Goal: Task Accomplishment & Management: Complete application form

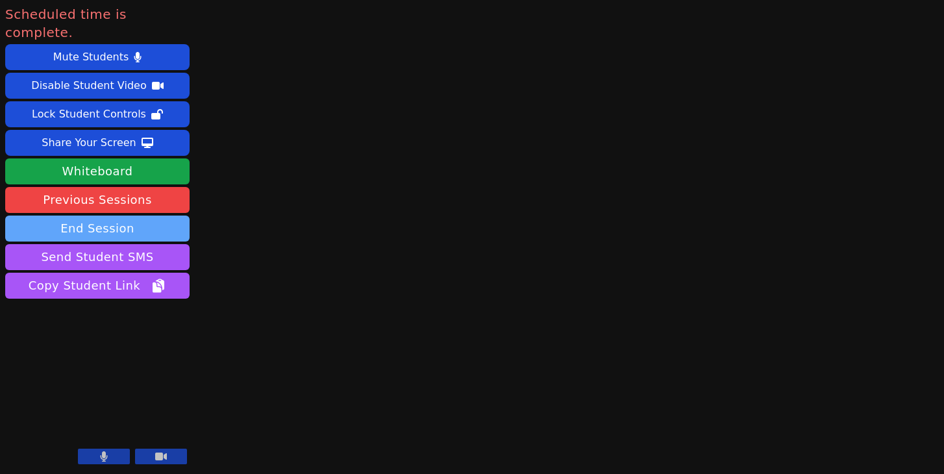
click at [154, 216] on button "End Session" at bounding box center [97, 229] width 184 height 26
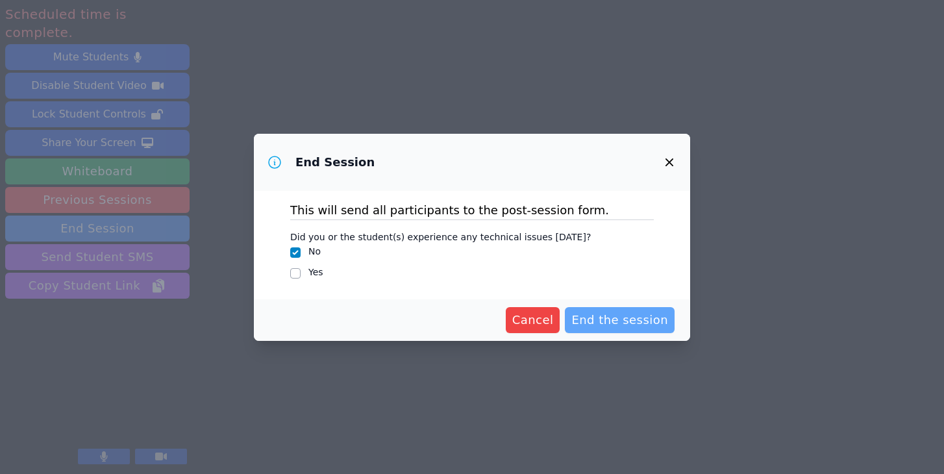
click at [636, 316] on span "End the session" at bounding box center [619, 320] width 97 height 18
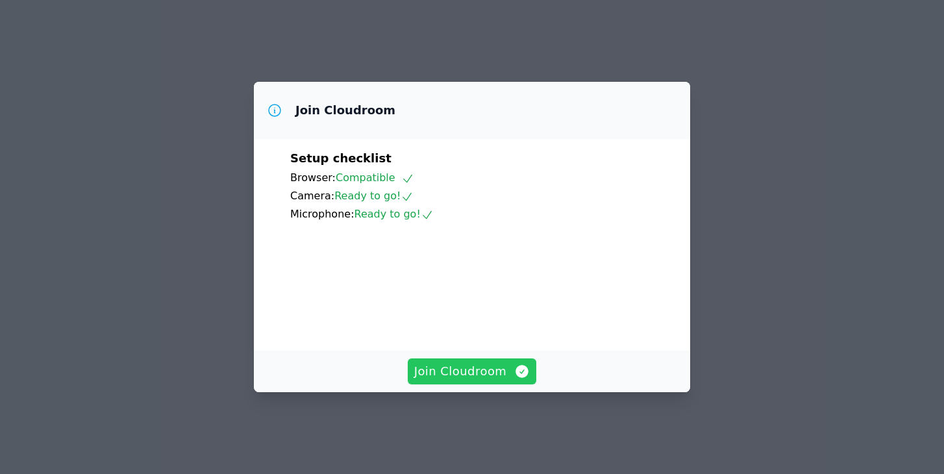
click at [506, 380] on span "Join Cloudroom" at bounding box center [472, 371] width 116 height 18
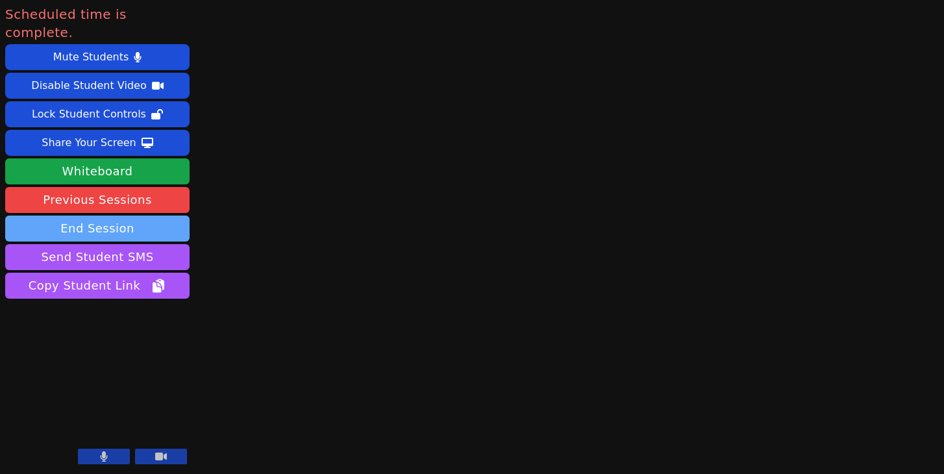
click at [125, 216] on button "End Session" at bounding box center [97, 229] width 184 height 26
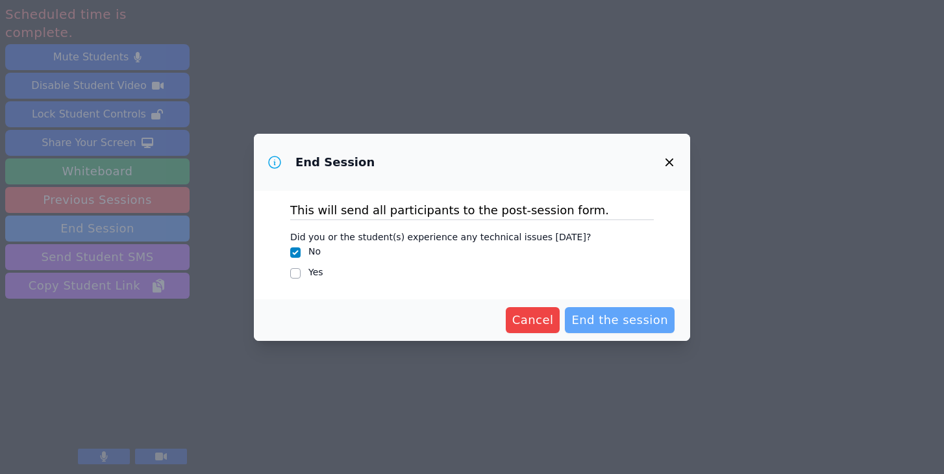
click at [615, 320] on span "End the session" at bounding box center [619, 320] width 97 height 18
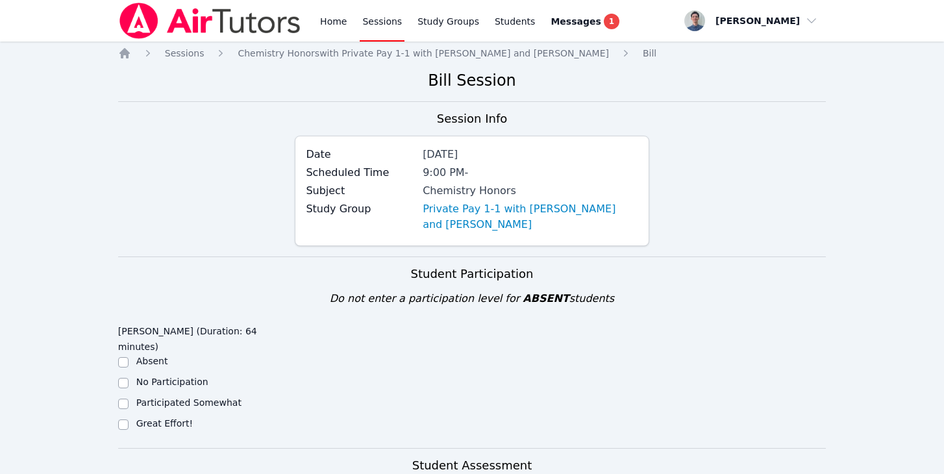
scroll to position [70, 0]
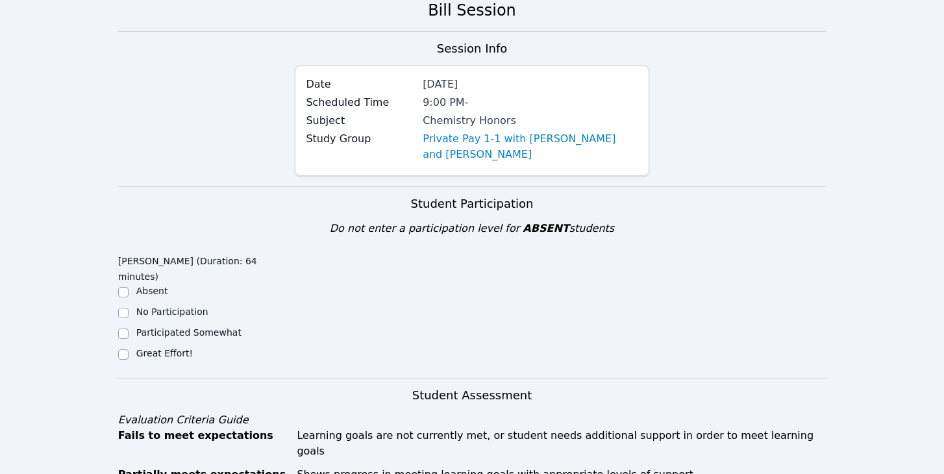
click at [172, 348] on label "Great Effort!" at bounding box center [164, 353] width 56 height 10
click at [129, 349] on input "Great Effort!" at bounding box center [123, 354] width 10 height 10
checkbox input "true"
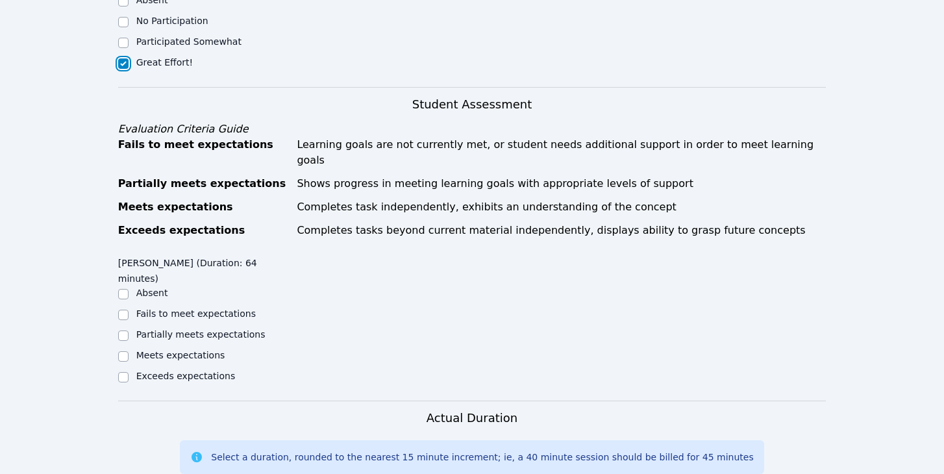
scroll to position [376, 0]
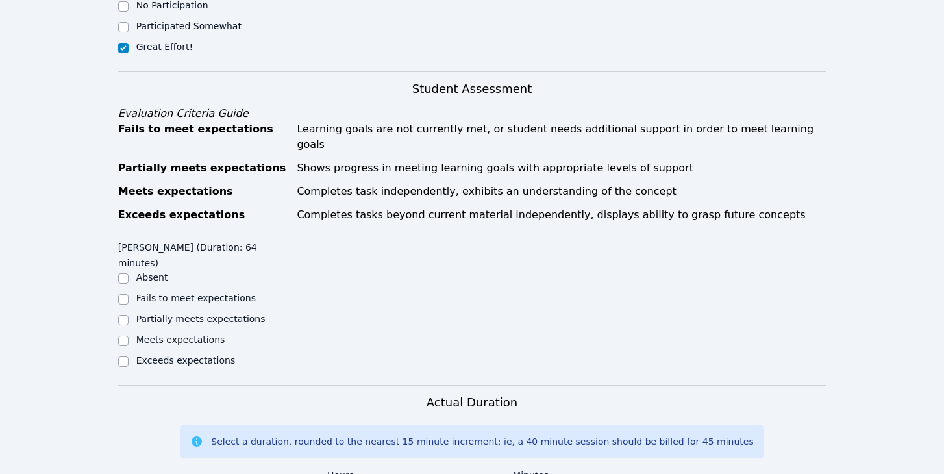
click at [169, 334] on label "Meets expectations" at bounding box center [180, 339] width 89 height 10
click at [129, 336] on input "Meets expectations" at bounding box center [123, 341] width 10 height 10
checkbox input "true"
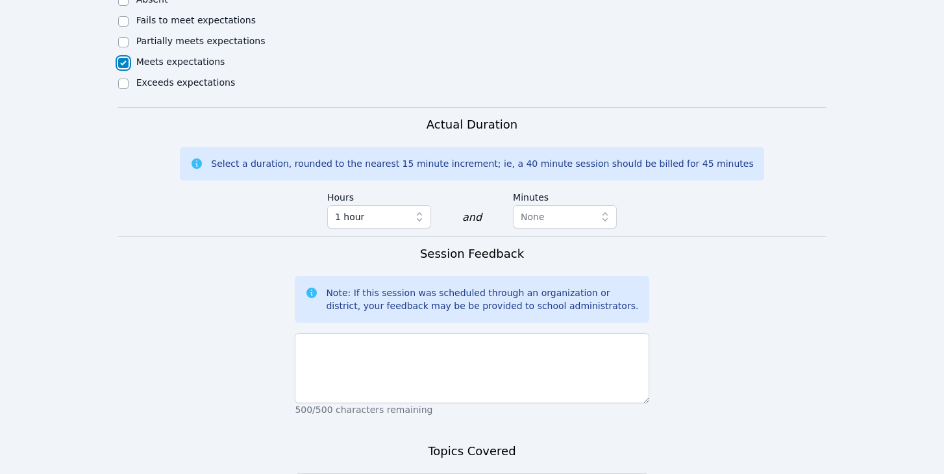
scroll to position [689, 0]
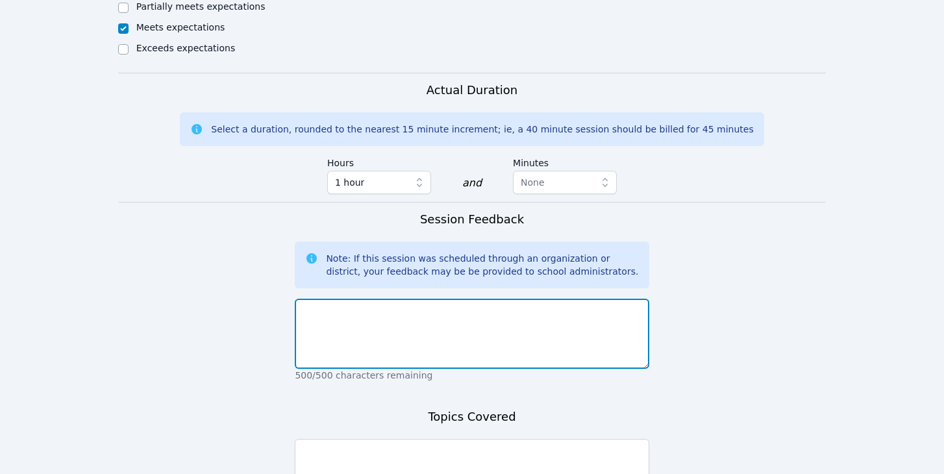
click at [438, 304] on textarea at bounding box center [472, 334] width 354 height 70
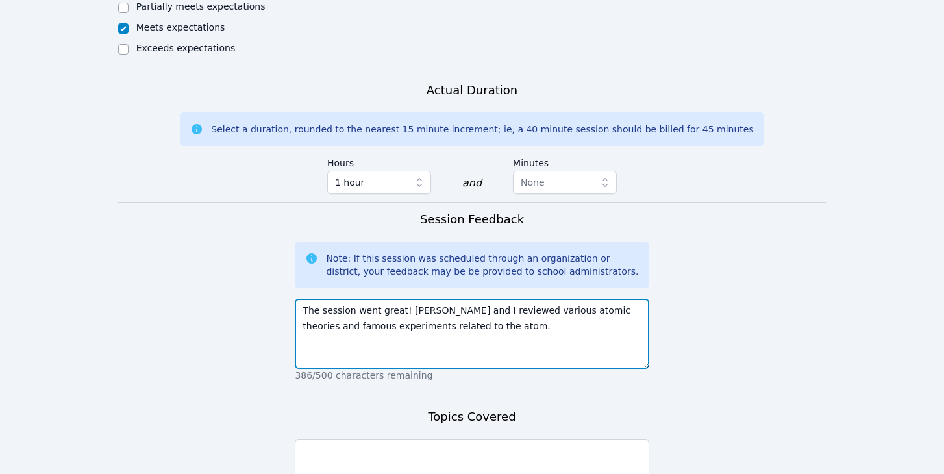
drag, startPoint x: 487, startPoint y: 284, endPoint x: 407, endPoint y: 257, distance: 84.8
click at [407, 299] on textarea "The session went great! Alexis and I reviewed various atomic theories and famou…" at bounding box center [472, 334] width 354 height 70
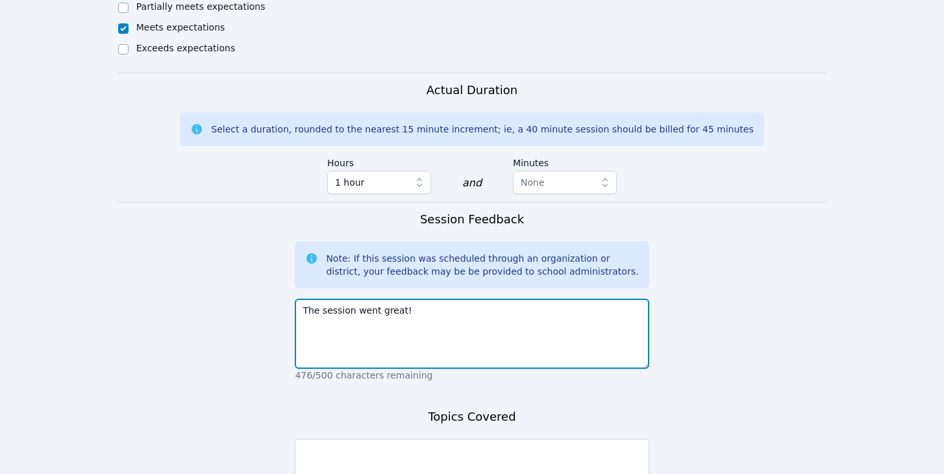
type textarea "The session went great!"
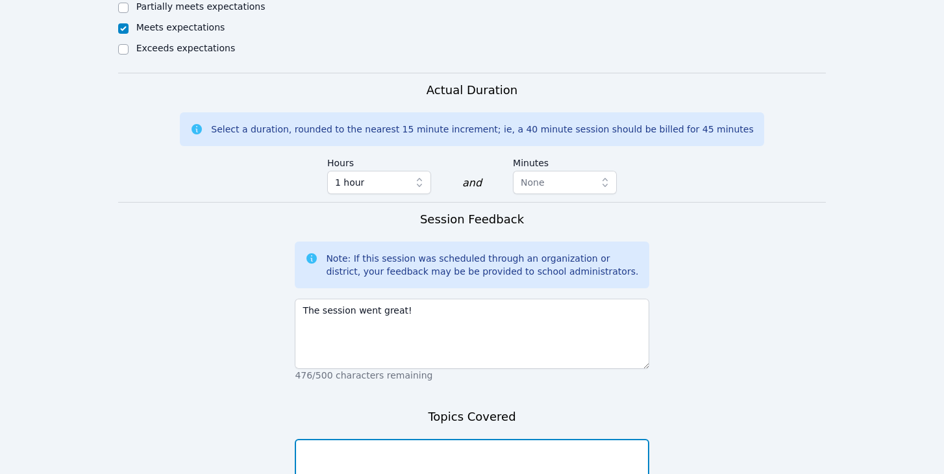
click at [441, 439] on textarea at bounding box center [472, 474] width 354 height 70
paste textarea "Alexis and I reviewed various atomic theories and famous experiments related to…"
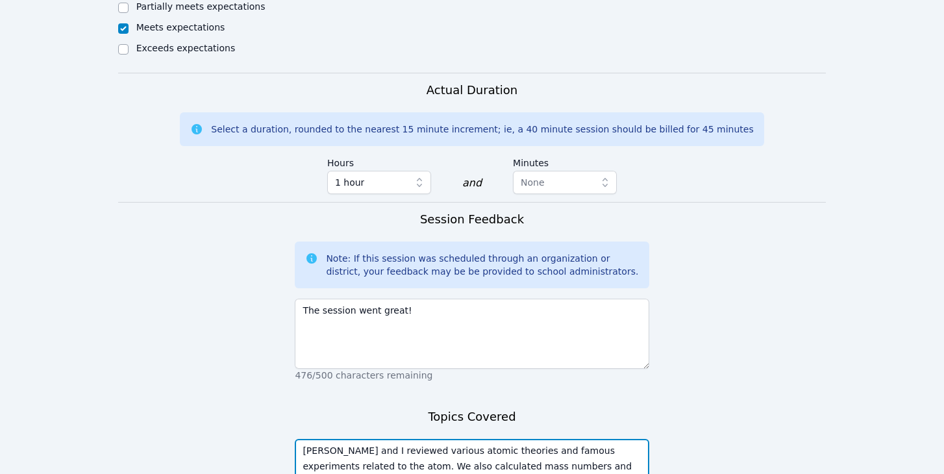
type textarea "Alexis and I reviewed various atomic theories and famous experiments related to…"
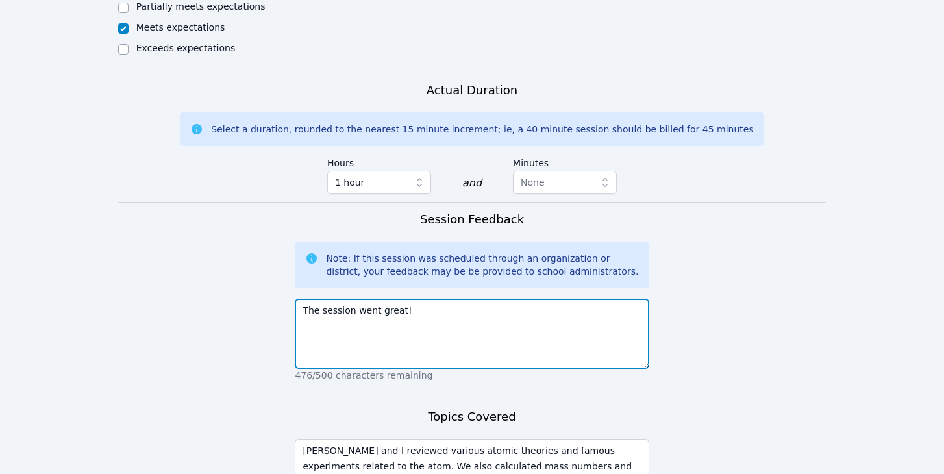
click at [440, 299] on textarea "The session went great!" at bounding box center [472, 334] width 354 height 70
type textarea "The session went great! Alexis"
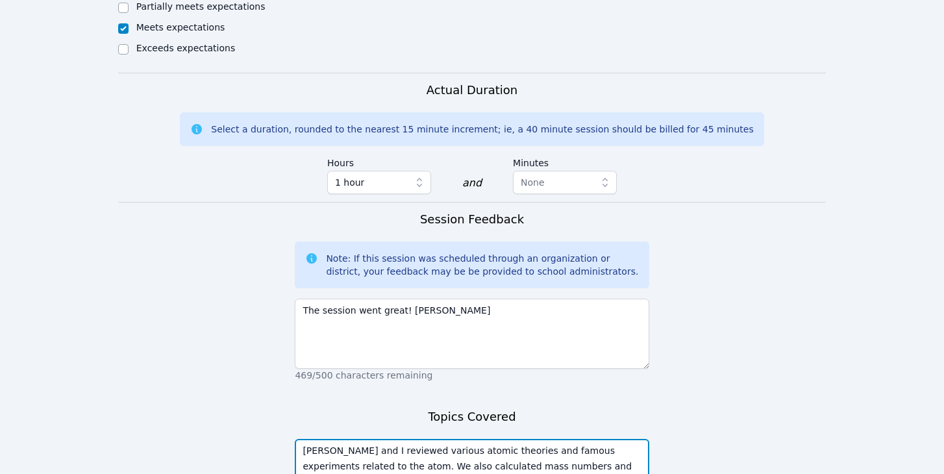
click at [369, 439] on textarea "Alexis and I reviewed various atomic theories and famous experiments related to…" at bounding box center [472, 474] width 354 height 70
type textarea "Alexis and I reviewed various atomic theories and famous experiments related to…"
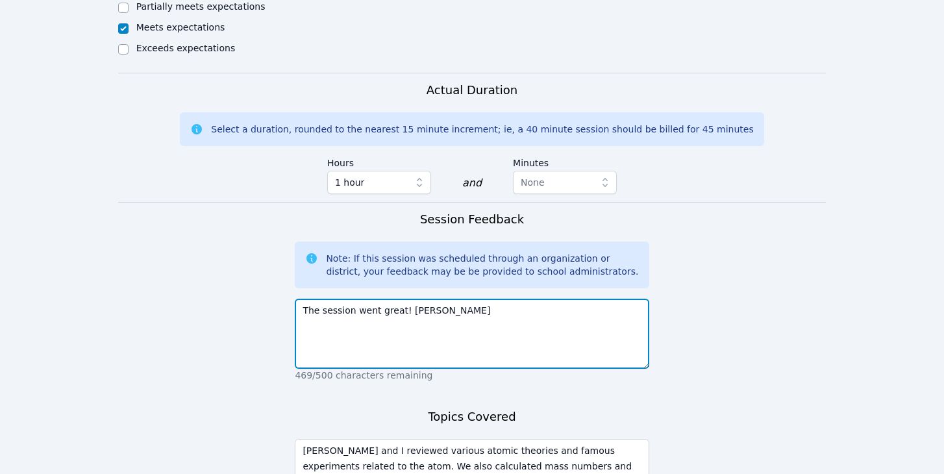
click at [463, 299] on textarea "The session went great! Alexis" at bounding box center [472, 334] width 354 height 70
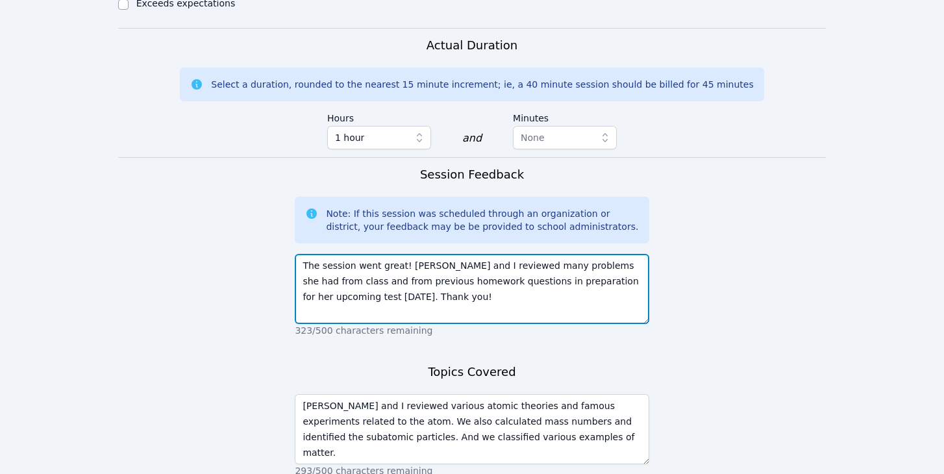
scroll to position [797, 0]
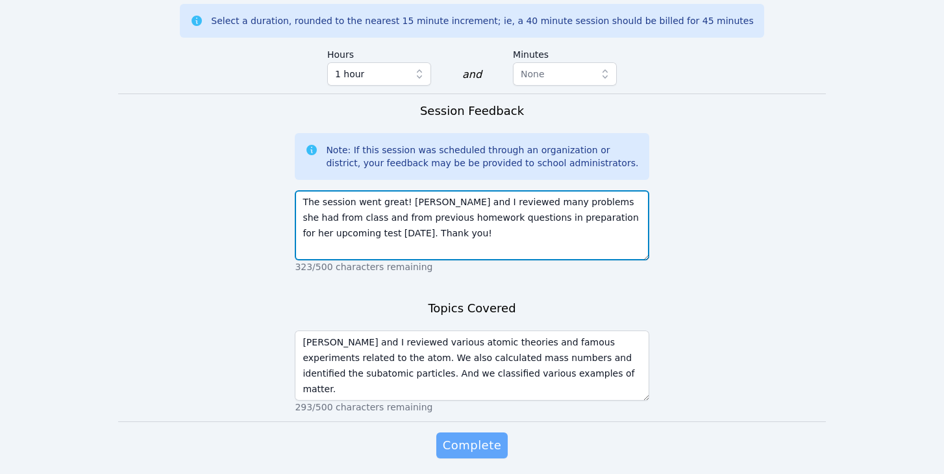
type textarea "The session went great! Alexis and I reviewed many problems she had from class …"
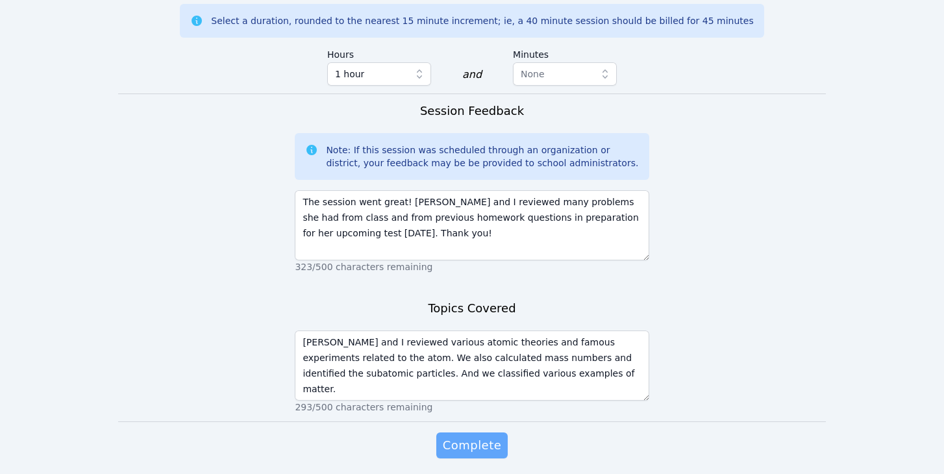
click at [456, 436] on span "Complete" at bounding box center [472, 445] width 58 height 18
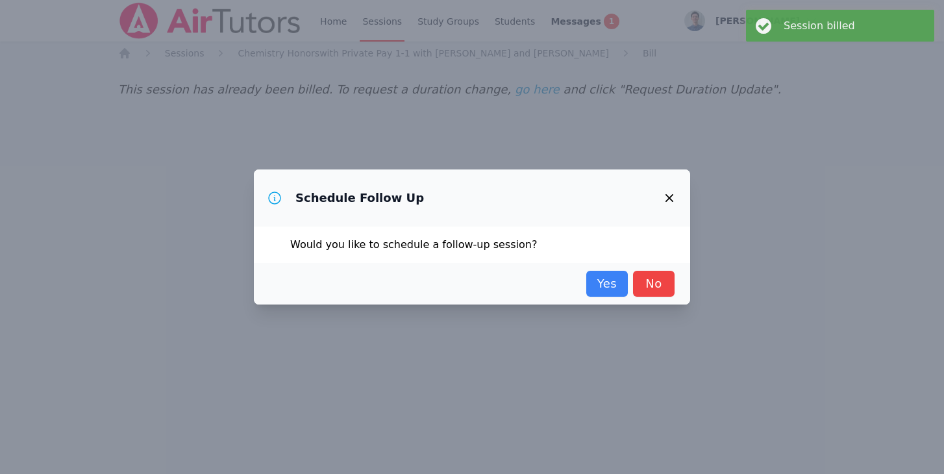
scroll to position [0, 0]
click at [611, 286] on link "Yes" at bounding box center [607, 284] width 42 height 26
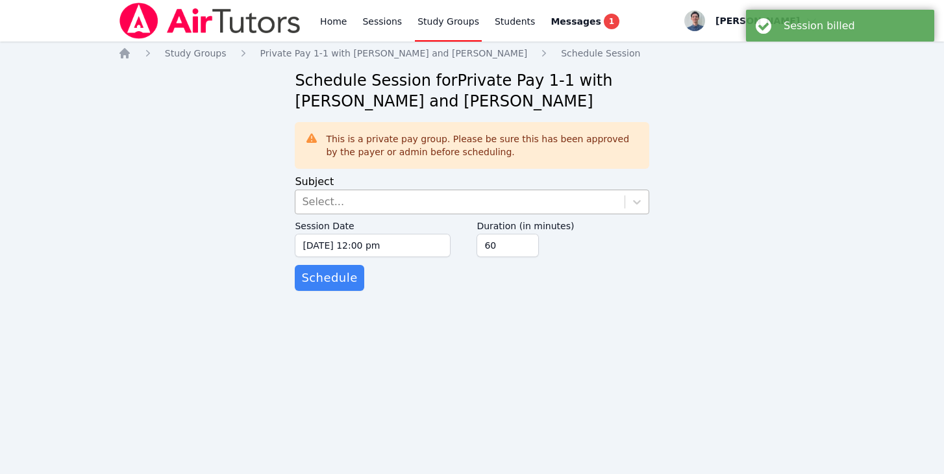
click at [324, 195] on div "Select..." at bounding box center [323, 202] width 42 height 16
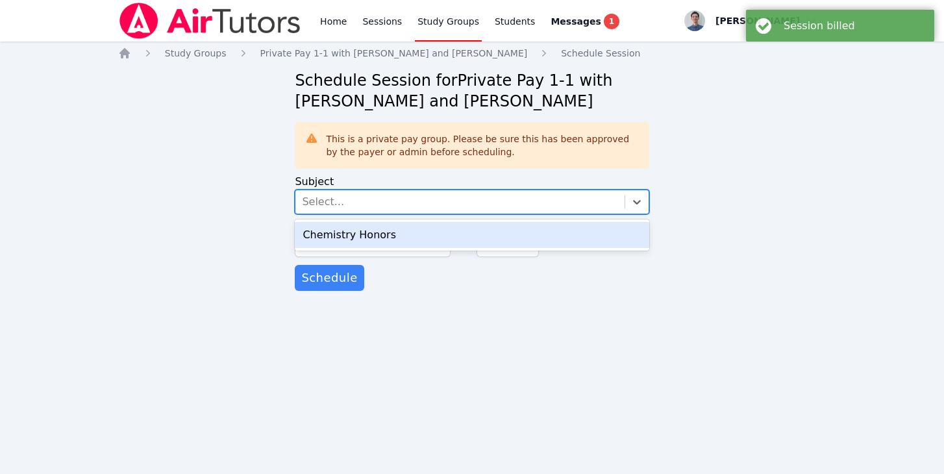
click at [323, 234] on div "Chemistry Honors" at bounding box center [472, 235] width 354 height 26
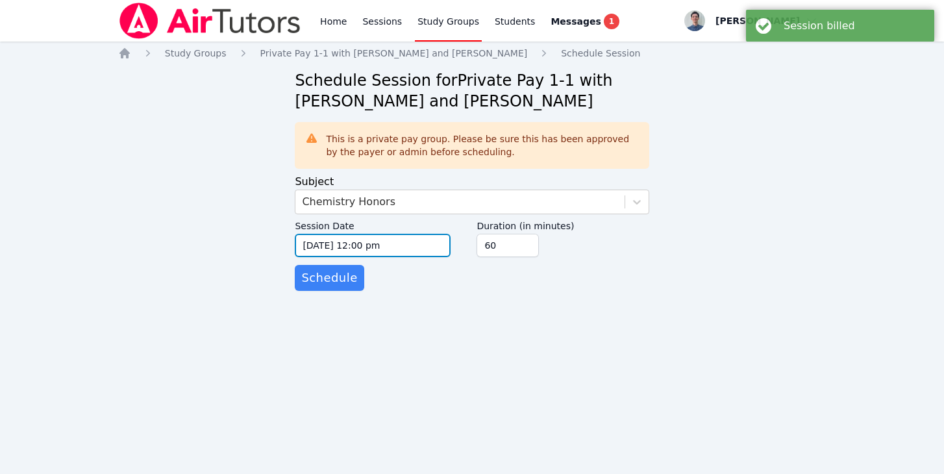
click at [319, 247] on input "10/06/2025 12:00 pm" at bounding box center [373, 245] width 156 height 23
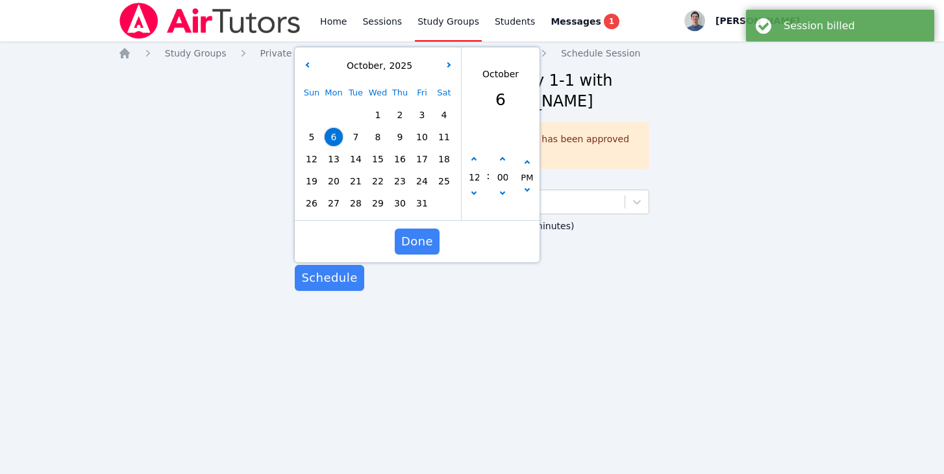
click at [330, 156] on span "13" at bounding box center [334, 159] width 18 height 18
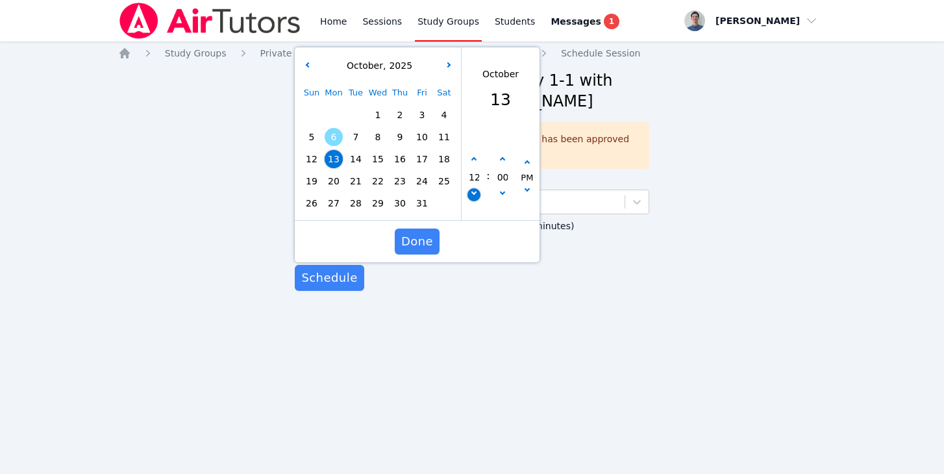
click at [471, 197] on button "button" at bounding box center [473, 194] width 13 height 13
type input "10/13/2025 11:00 am"
type input "11"
click at [471, 197] on button "button" at bounding box center [473, 194] width 13 height 13
type input "10/13/2025 10:00 am"
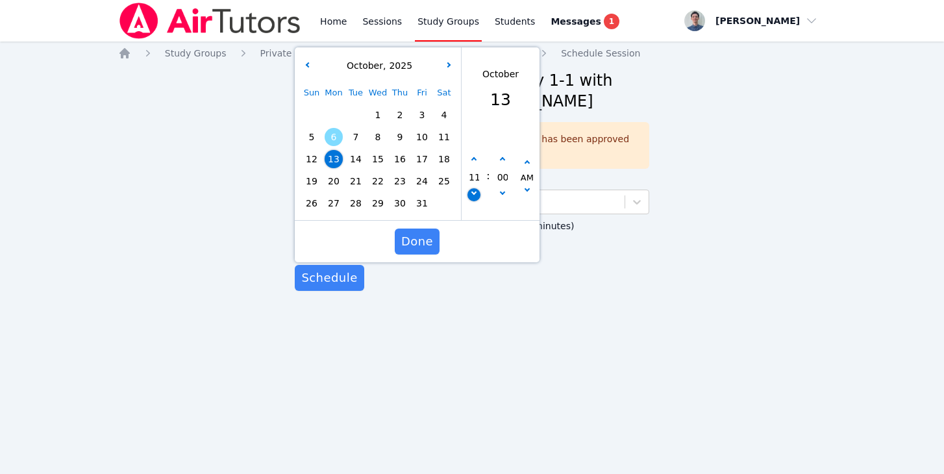
type input "10"
click at [476, 158] on button "button" at bounding box center [473, 159] width 13 height 13
type input "10/13/2025 11:00 am"
type input "11"
click at [476, 158] on button "button" at bounding box center [473, 159] width 13 height 13
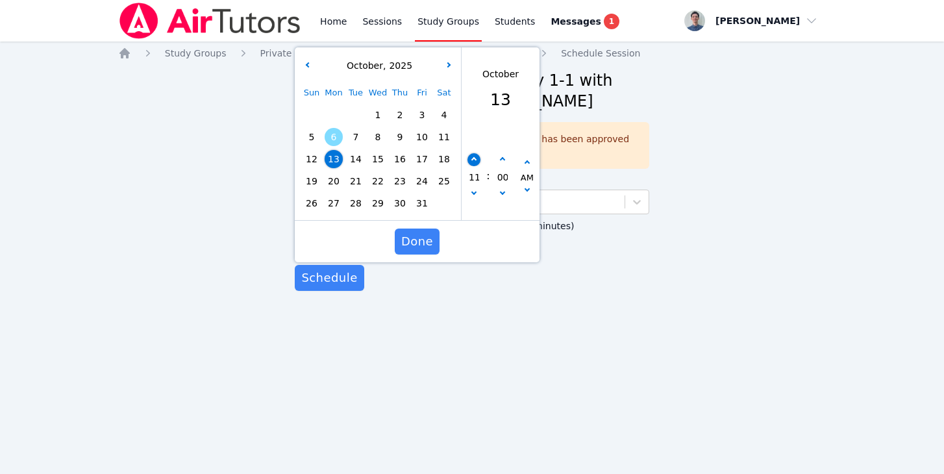
type input "10/13/2025 12:00 pm"
type input "12"
click at [476, 158] on button "button" at bounding box center [473, 159] width 13 height 13
type input "10/13/2025 01:00 pm"
type input "01"
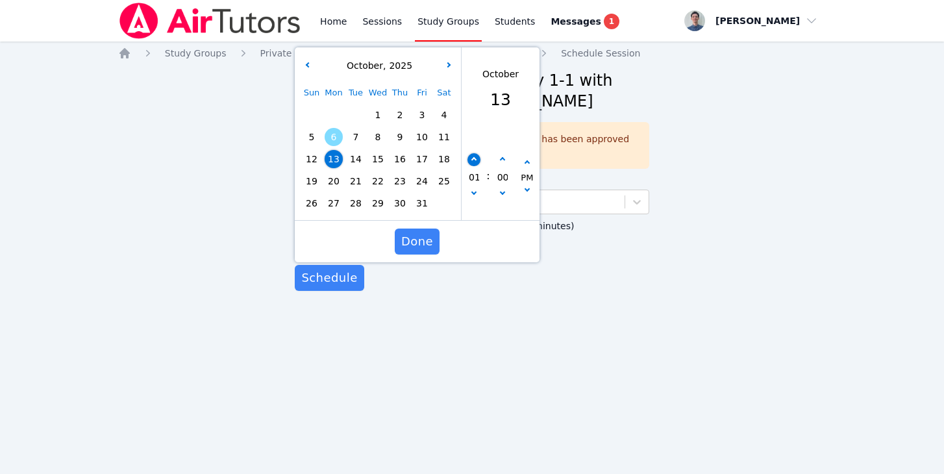
click at [476, 158] on button "button" at bounding box center [473, 159] width 13 height 13
type input "10/13/2025 02:00 pm"
type input "02"
click at [476, 158] on button "button" at bounding box center [473, 159] width 13 height 13
type input "10/13/2025 03:00 pm"
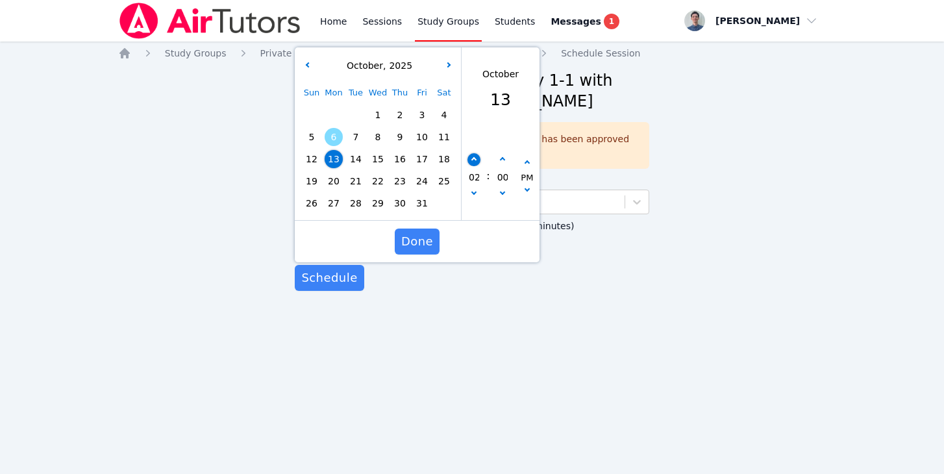
type input "03"
click at [476, 158] on button "button" at bounding box center [473, 159] width 13 height 13
type input "10/13/2025 04:00 pm"
type input "04"
click at [476, 158] on button "button" at bounding box center [473, 159] width 13 height 13
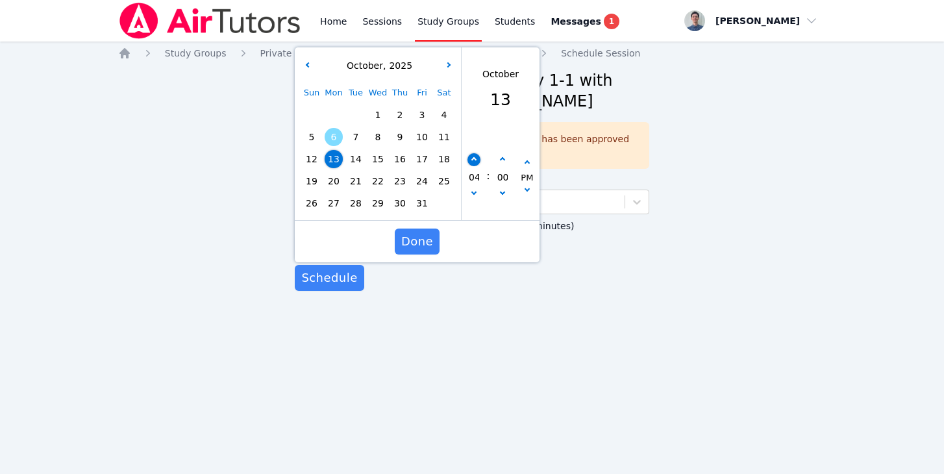
type input "10/13/2025 05:00 pm"
type input "05"
click at [476, 158] on button "button" at bounding box center [473, 159] width 13 height 13
type input "10/13/2025 06:00 pm"
type input "06"
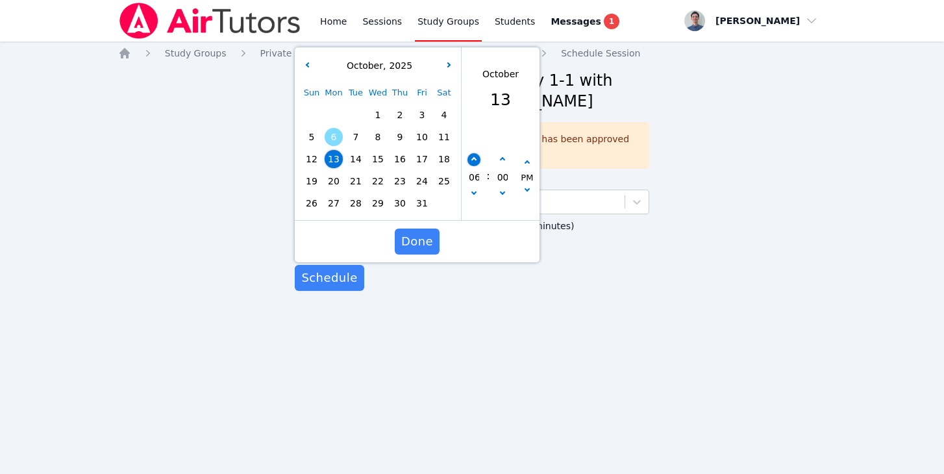
click at [476, 158] on button "button" at bounding box center [473, 159] width 13 height 13
type input "10/13/2025 07:00 pm"
type input "07"
click at [476, 158] on button "button" at bounding box center [473, 159] width 13 height 13
type input "10/13/2025 08:00 pm"
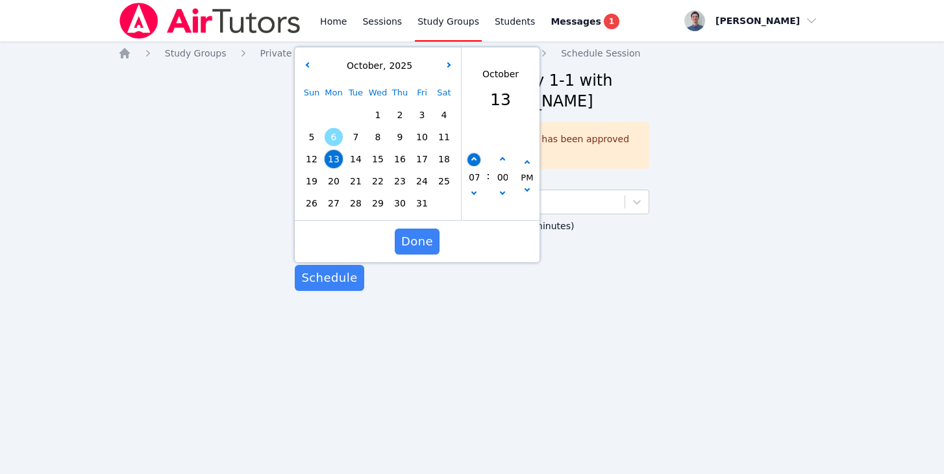
type input "08"
click at [476, 158] on button "button" at bounding box center [473, 159] width 13 height 13
type input "10/13/2025 09:00 pm"
type input "09"
click at [426, 242] on span "Done" at bounding box center [417, 241] width 32 height 18
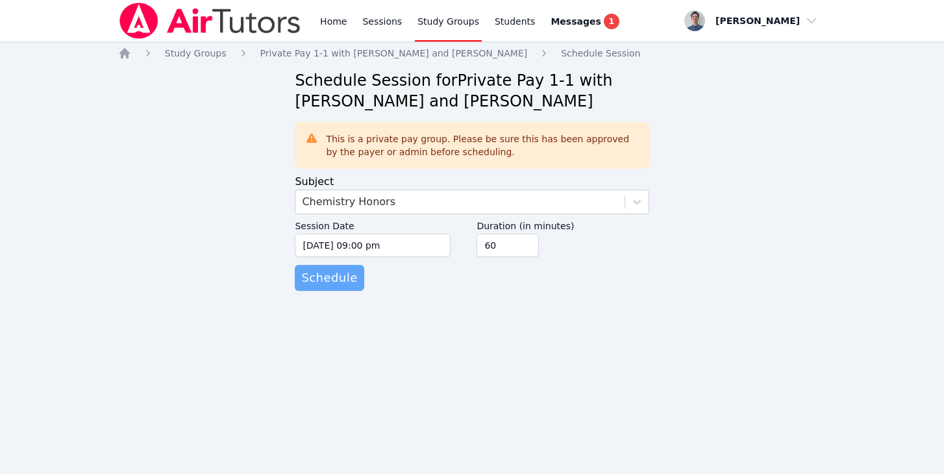
click at [319, 277] on span "Schedule" at bounding box center [329, 278] width 56 height 18
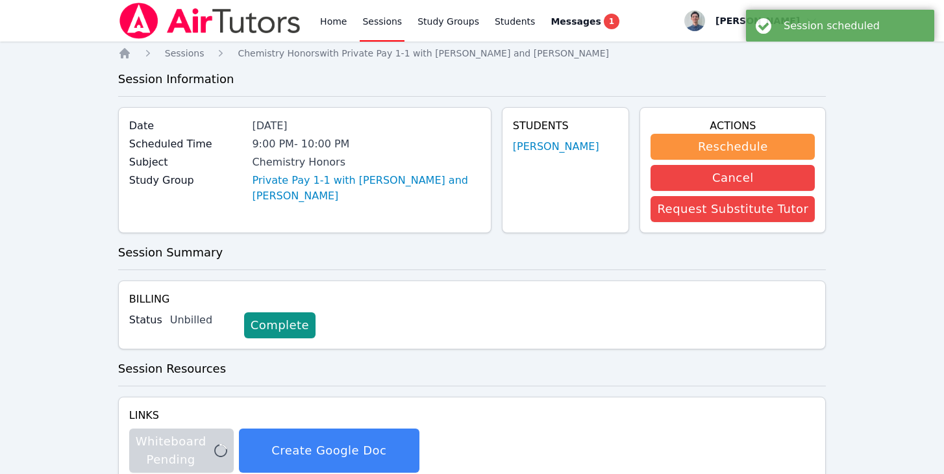
click at [366, 20] on link "Sessions" at bounding box center [382, 21] width 45 height 42
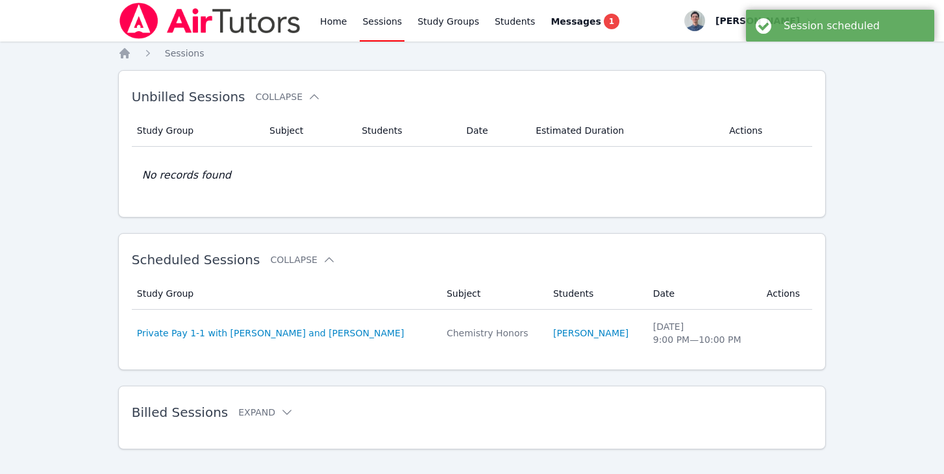
click at [86, 173] on div "Home Sessions Study Groups Students Messages 1 Open user menu Michael O'Connor …" at bounding box center [472, 245] width 944 height 491
